Goal: Entertainment & Leisure: Consume media (video, audio)

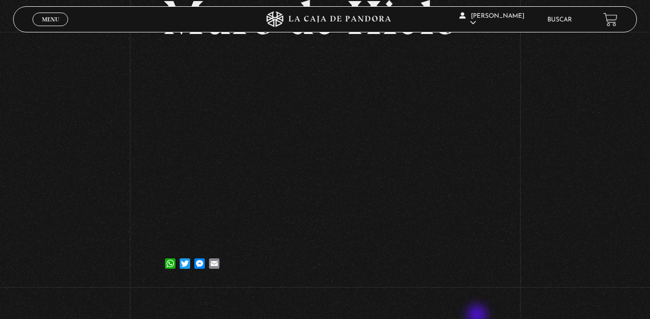
scroll to position [93, 0]
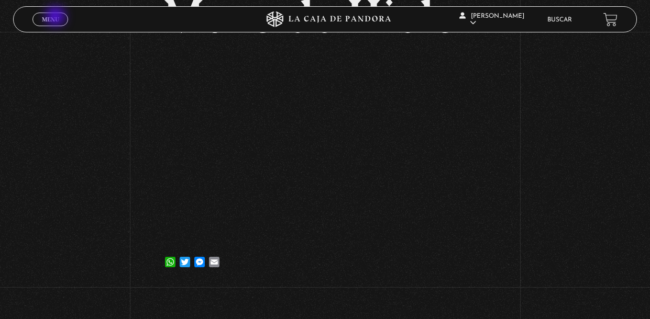
click at [57, 17] on span "Menu" at bounding box center [50, 19] width 17 height 6
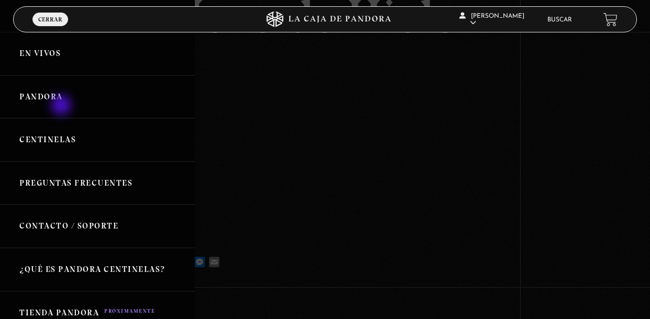
click at [62, 106] on link "Pandora" at bounding box center [97, 96] width 195 height 43
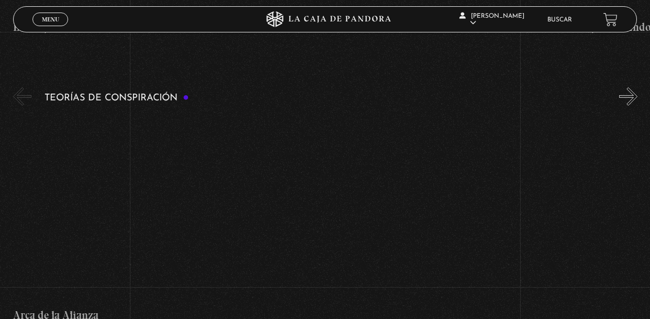
scroll to position [2282, 0]
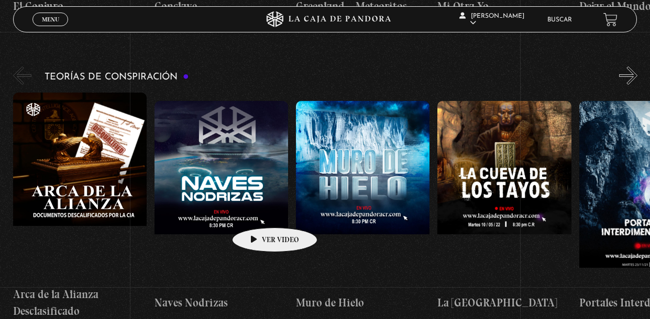
click at [258, 212] on figure at bounding box center [222, 195] width 134 height 189
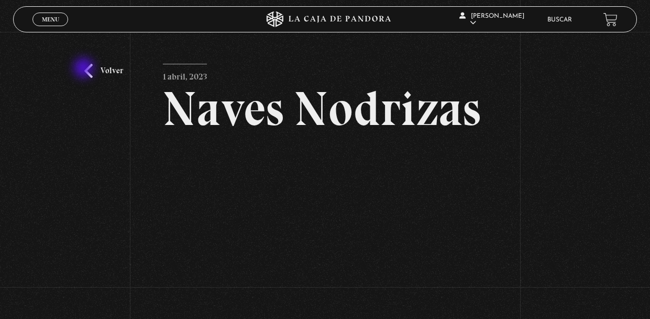
click at [85, 69] on link "Volver" at bounding box center [103, 71] width 39 height 14
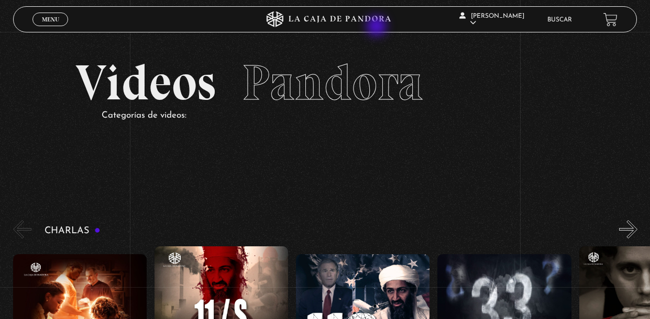
click at [378, 27] on icon at bounding box center [324, 20] width 195 height 16
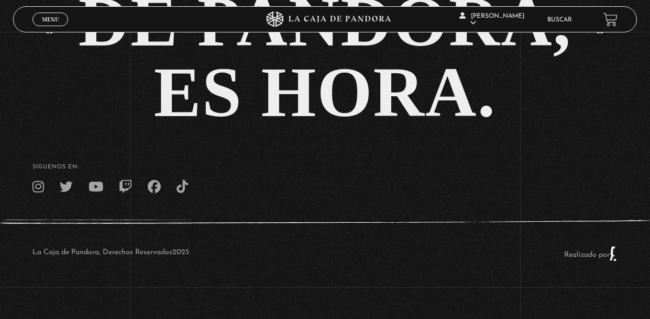
scroll to position [2251, 0]
click at [50, 21] on span "Menu" at bounding box center [50, 19] width 17 height 6
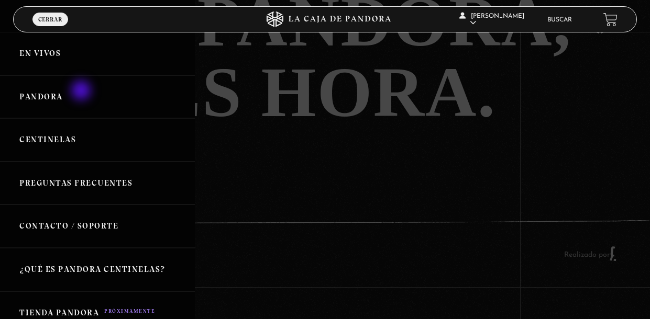
click at [82, 92] on link "Pandora" at bounding box center [97, 96] width 195 height 43
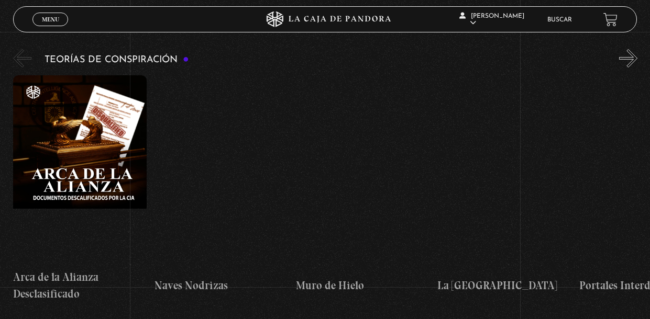
scroll to position [2300, 0]
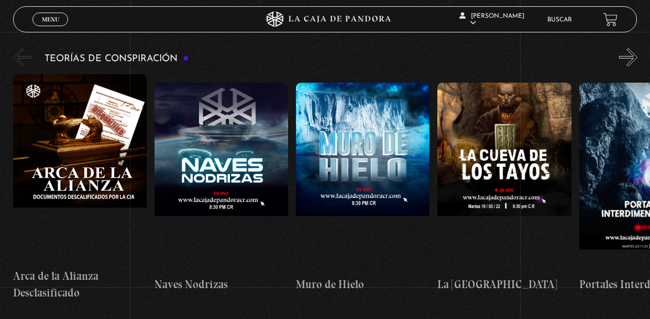
click at [258, 123] on figure at bounding box center [222, 177] width 134 height 189
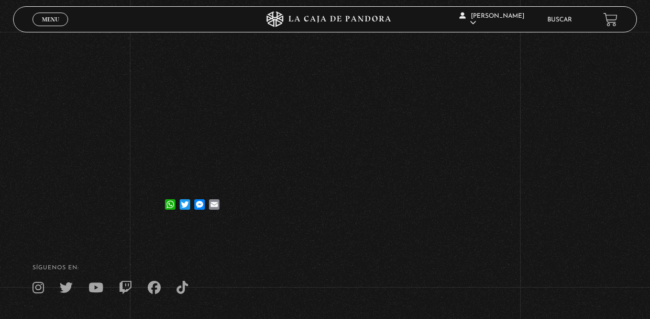
scroll to position [151, 0]
